Goal: Task Accomplishment & Management: Complete application form

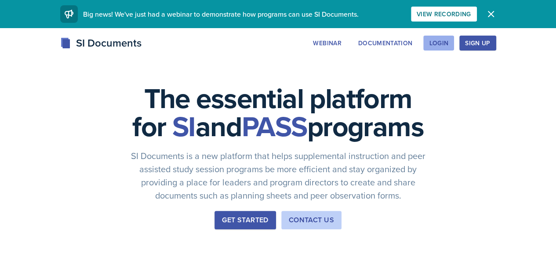
click at [448, 43] on div "Login" at bounding box center [438, 43] width 19 height 7
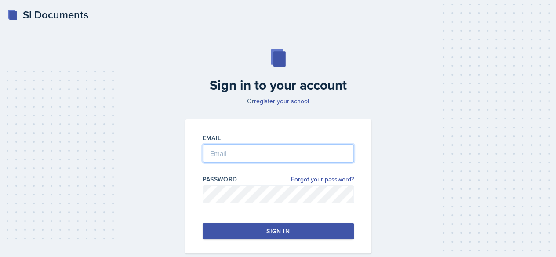
click at [282, 150] on input "email" at bounding box center [278, 153] width 151 height 18
type input "[EMAIL_ADDRESS][DOMAIN_NAME]"
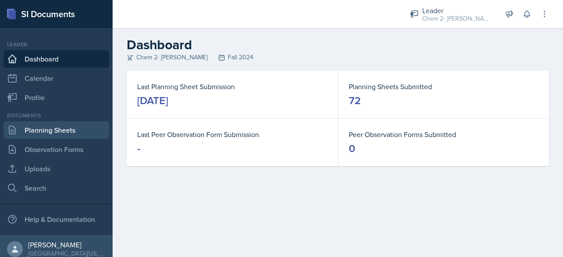
click at [84, 131] on link "Planning Sheets" at bounding box center [57, 130] width 106 height 18
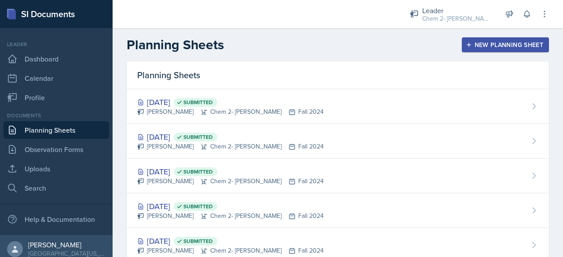
click at [474, 47] on div "New Planning Sheet" at bounding box center [505, 44] width 76 height 7
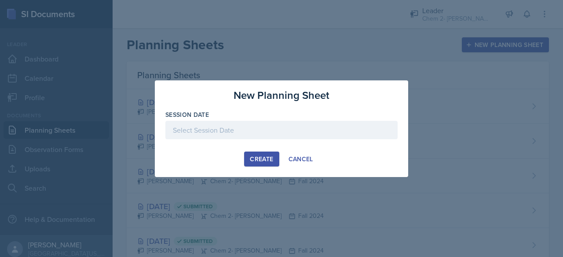
click at [303, 124] on div at bounding box center [281, 130] width 232 height 18
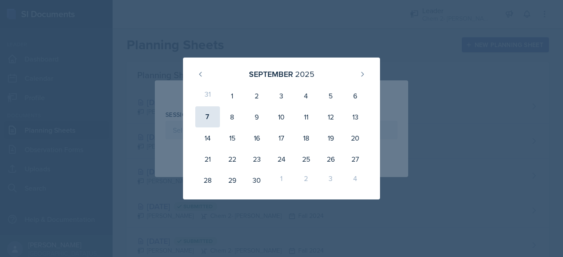
click at [208, 114] on div "7" at bounding box center [207, 116] width 25 height 21
type input "[DATE]"
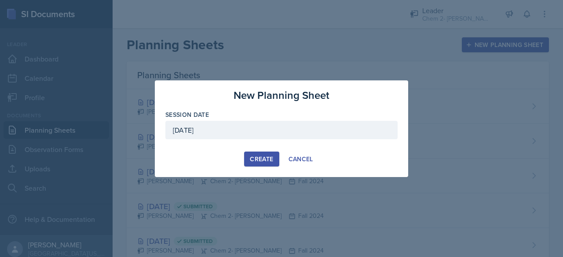
click at [264, 159] on div "Create" at bounding box center [261, 159] width 23 height 7
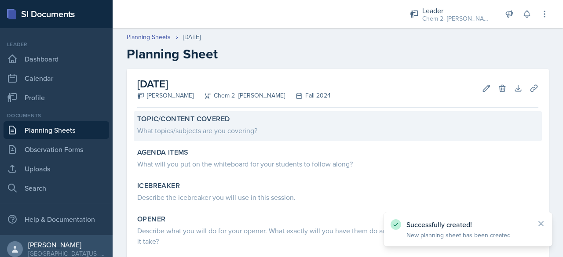
click at [206, 130] on div "What topics/subjects are you covering?" at bounding box center [337, 130] width 401 height 11
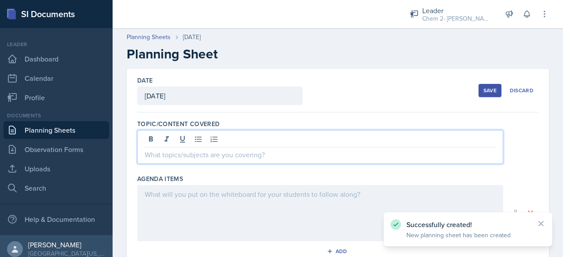
click at [208, 136] on div at bounding box center [320, 147] width 366 height 34
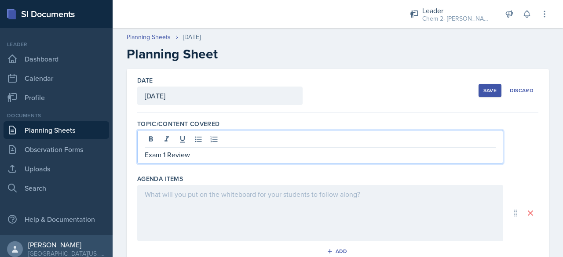
click at [259, 205] on div at bounding box center [320, 213] width 366 height 56
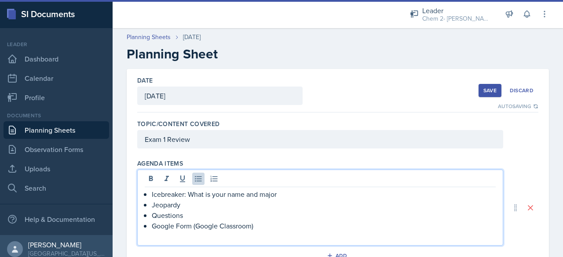
click at [223, 204] on p "Jeopardy" at bounding box center [324, 205] width 344 height 11
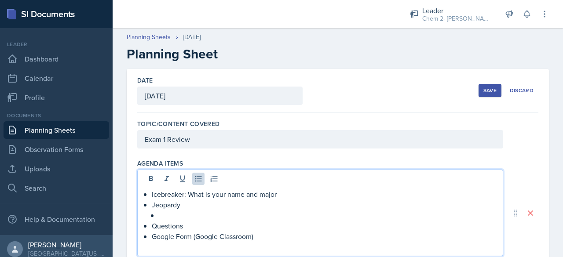
paste div
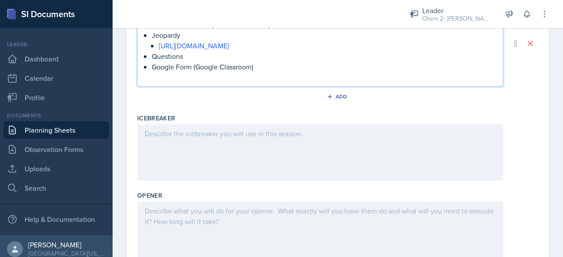
click at [271, 148] on div at bounding box center [320, 152] width 366 height 56
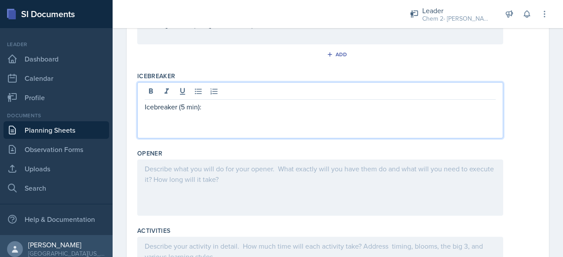
scroll to position [196, 0]
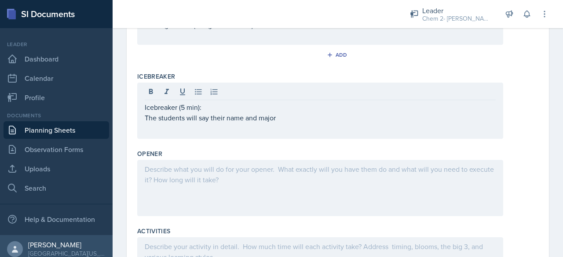
click at [265, 160] on div at bounding box center [320, 188] width 366 height 56
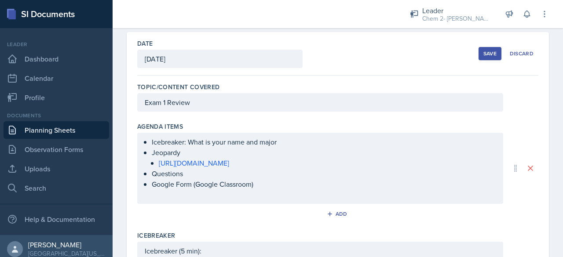
scroll to position [25, 0]
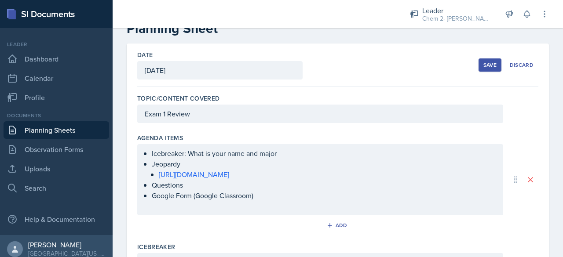
click at [152, 163] on p "Jeopardy" at bounding box center [324, 164] width 344 height 11
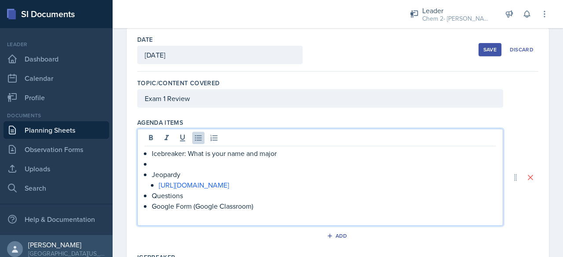
click at [159, 162] on p at bounding box center [324, 164] width 344 height 11
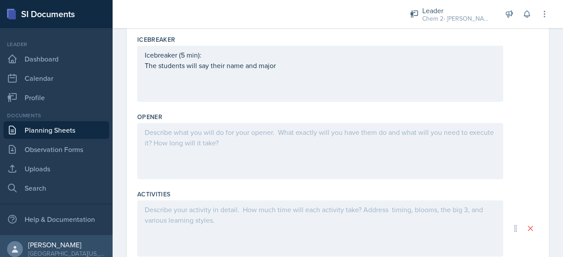
click at [175, 146] on div at bounding box center [320, 151] width 366 height 56
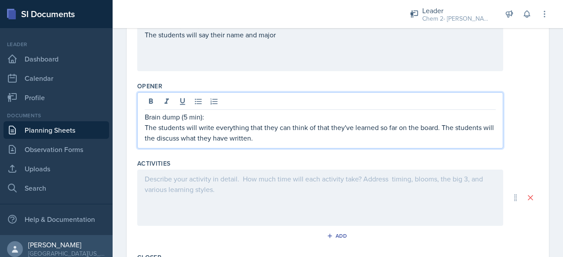
click at [197, 182] on div at bounding box center [320, 198] width 366 height 56
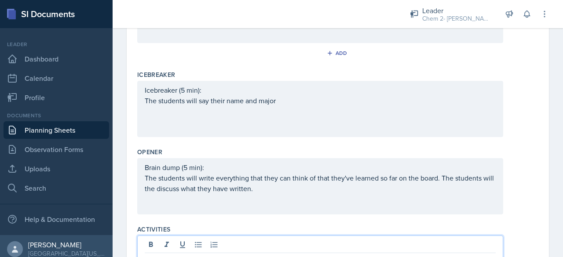
scroll to position [217, 0]
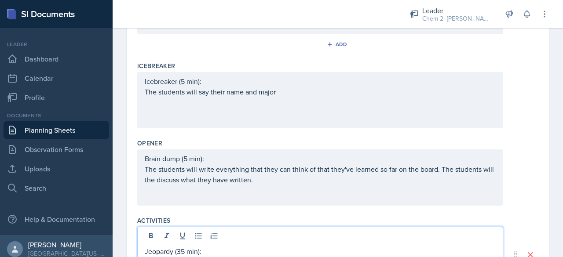
click at [185, 250] on p "Jeopardy (35 min):" at bounding box center [320, 251] width 351 height 11
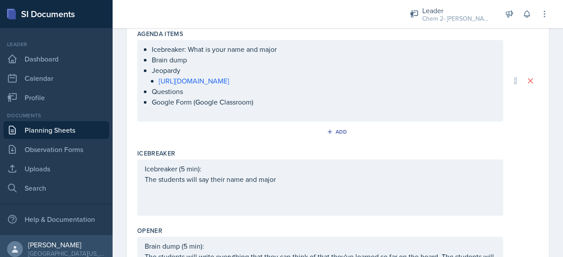
scroll to position [387, 0]
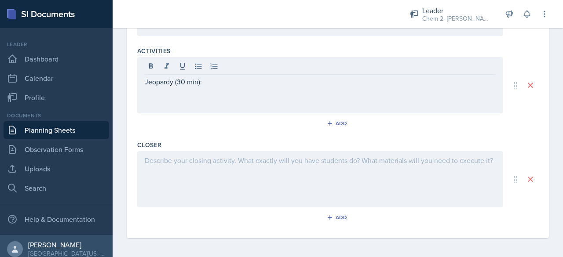
click at [228, 193] on div at bounding box center [320, 179] width 366 height 56
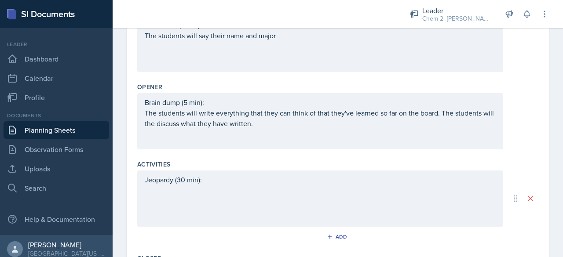
click at [239, 182] on p "Jeopardy (30 min):" at bounding box center [320, 180] width 351 height 11
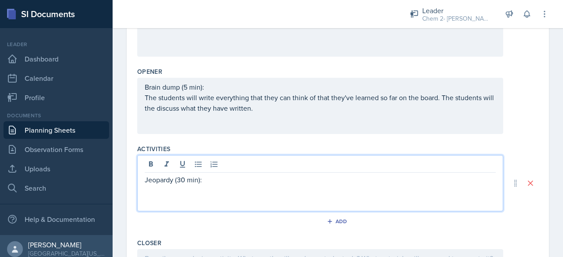
click at [207, 190] on div "Jeopardy (30 min):" at bounding box center [320, 183] width 366 height 56
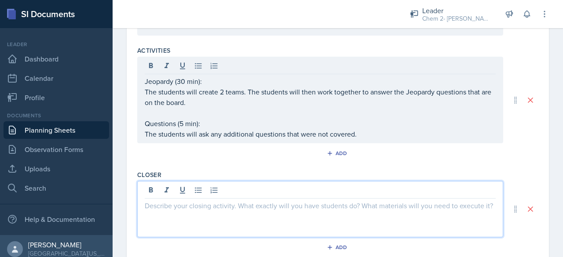
click at [203, 200] on p at bounding box center [320, 205] width 351 height 11
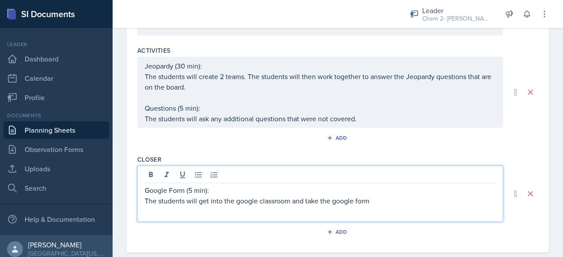
click at [314, 202] on p "The students will get into the google classroom and take the google form" at bounding box center [320, 201] width 351 height 11
click at [393, 199] on p "The students will get into the google classroom and fill out the google form" at bounding box center [320, 201] width 351 height 11
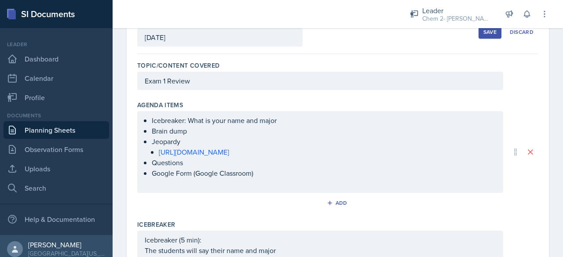
scroll to position [0, 0]
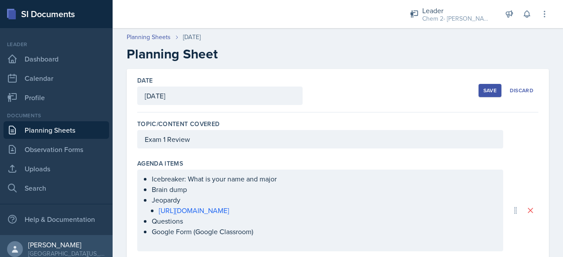
click at [483, 91] on div "Save" at bounding box center [489, 90] width 13 height 7
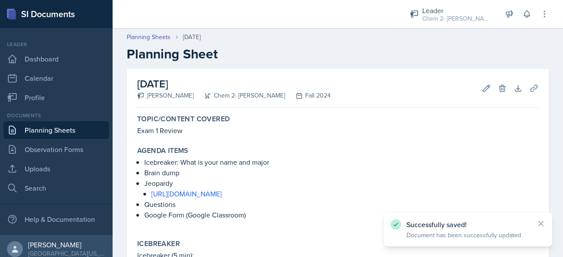
scroll to position [251, 0]
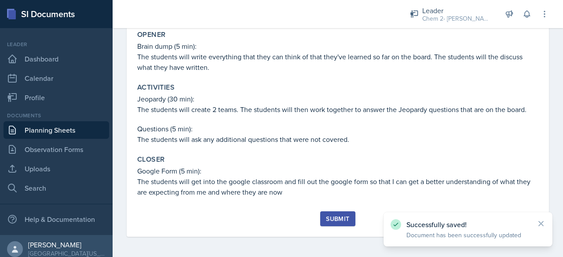
click at [334, 215] on div "Submit" at bounding box center [337, 218] width 23 height 7
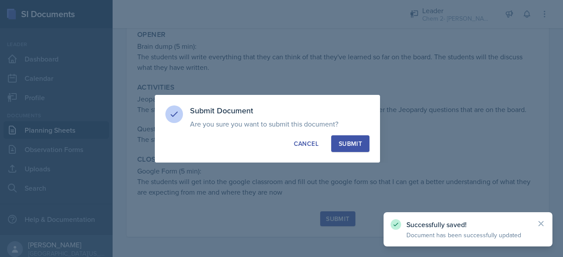
click at [340, 152] on div "Submit Document Are you sure you want to submit this document? This document wi…" at bounding box center [267, 129] width 225 height 68
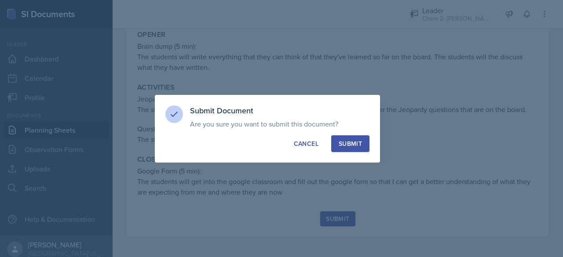
click at [356, 146] on div "Submit" at bounding box center [350, 143] width 23 height 9
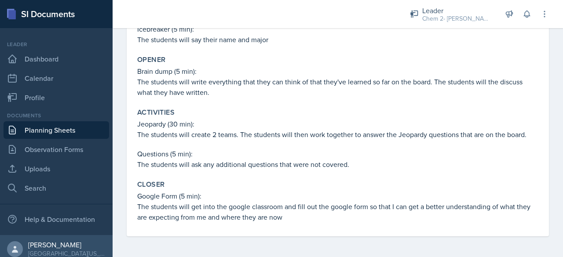
scroll to position [0, 0]
